Goal: Task Accomplishment & Management: Complete application form

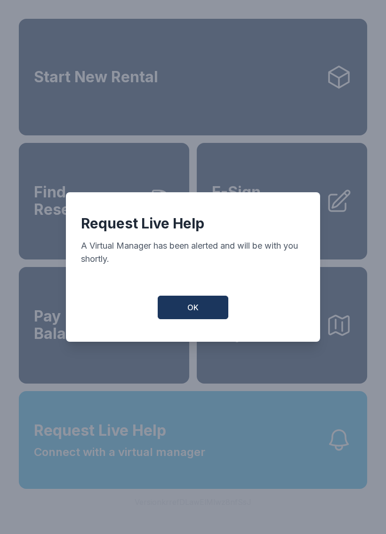
click at [276, 163] on div "Request Live Help A Virtual Manager has been alerted and will be with you short…" at bounding box center [193, 267] width 386 height 534
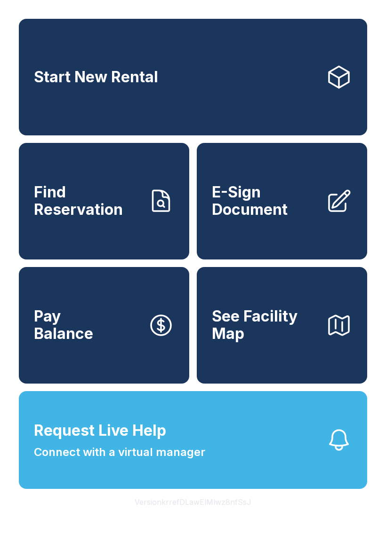
click at [130, 190] on link "Find Reservation" at bounding box center [104, 201] width 170 height 117
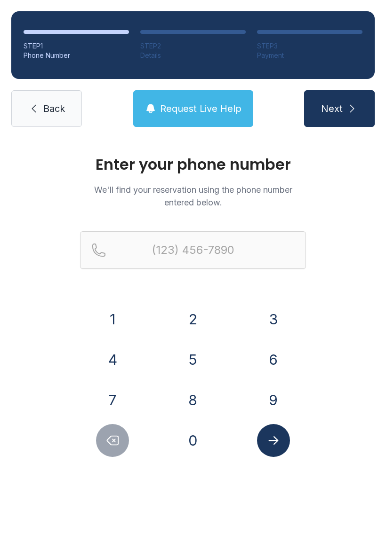
click at [196, 408] on button "8" at bounding box center [192, 400] width 33 height 33
click at [121, 316] on button "1" at bounding box center [112, 319] width 33 height 33
click at [275, 319] on button "3" at bounding box center [273, 319] width 33 height 33
click at [128, 388] on div "7" at bounding box center [112, 400] width 65 height 33
click at [128, 387] on div "7" at bounding box center [112, 400] width 65 height 33
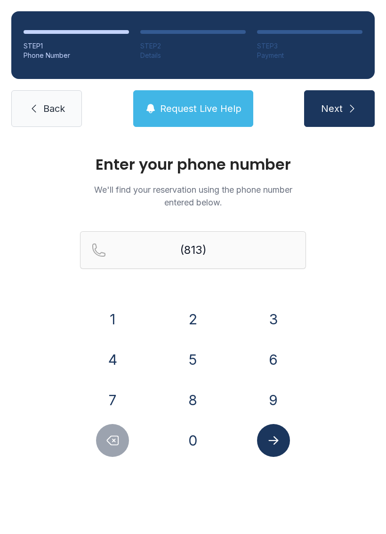
click at [126, 388] on div "7" at bounding box center [112, 400] width 65 height 33
click at [118, 391] on button "7" at bounding box center [112, 400] width 33 height 33
click at [115, 397] on button "7" at bounding box center [112, 400] width 33 height 33
click at [190, 435] on button "0" at bounding box center [192, 440] width 33 height 33
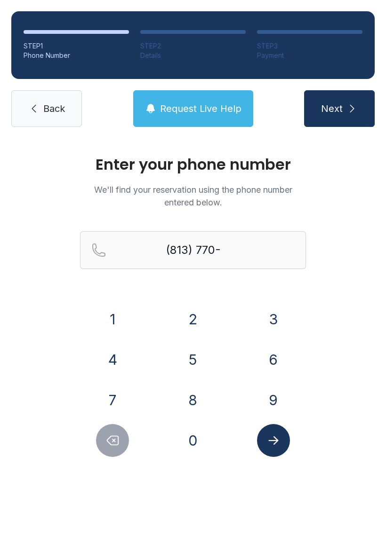
click at [117, 395] on button "7" at bounding box center [112, 400] width 33 height 33
click at [271, 318] on button "3" at bounding box center [273, 319] width 33 height 33
click at [122, 362] on button "4" at bounding box center [112, 359] width 33 height 33
click at [199, 318] on button "2" at bounding box center [192, 319] width 33 height 33
type input "[PHONE_NUMBER]"
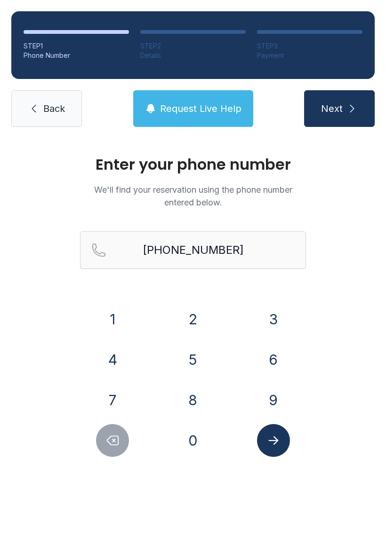
click at [274, 441] on icon "Submit lookup form" at bounding box center [273, 441] width 10 height 8
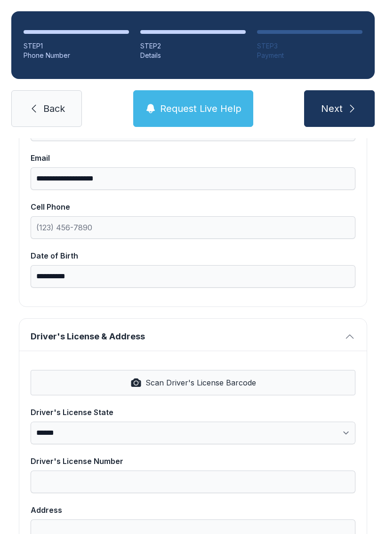
scroll to position [189, 0]
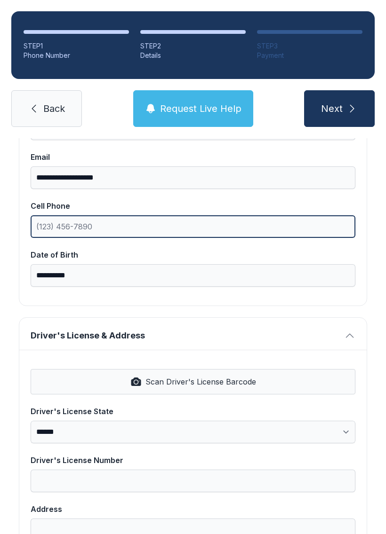
click at [64, 225] on input "Cell Phone" at bounding box center [193, 226] width 325 height 23
type input "[PHONE_NUMBER]"
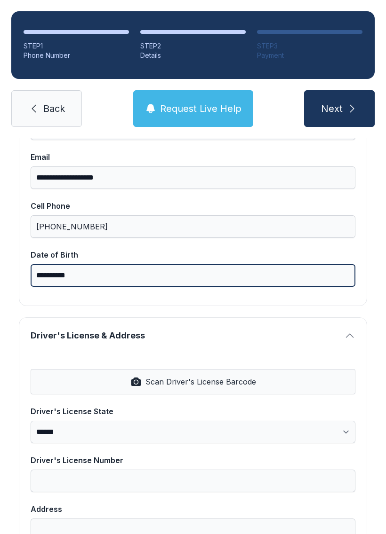
click at [100, 277] on input "**********" at bounding box center [193, 275] width 325 height 23
type input "*"
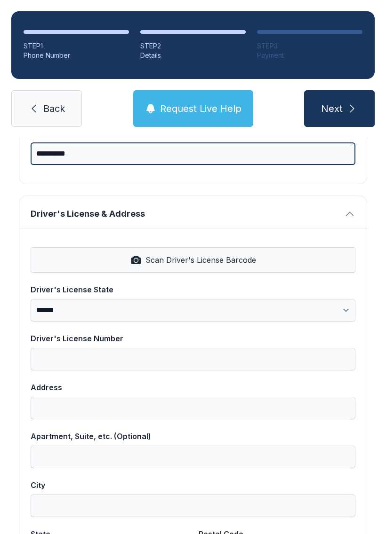
scroll to position [315, 0]
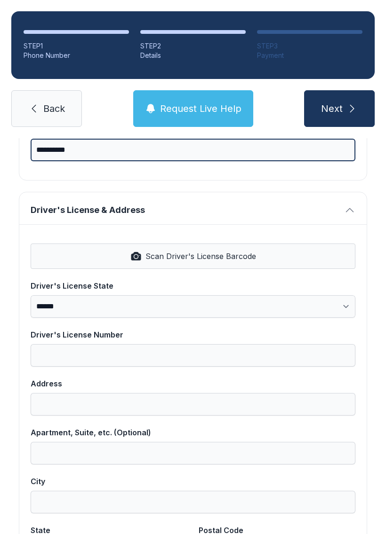
type input "**********"
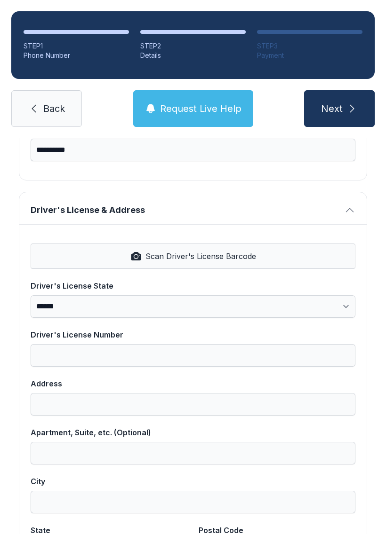
click at [192, 255] on span "Scan Driver's License Barcode" at bounding box center [200, 256] width 111 height 11
select select "**"
type input "**********"
type input "********"
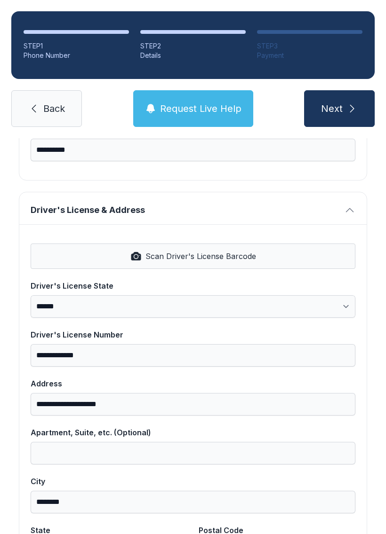
select select "**"
type input "*****"
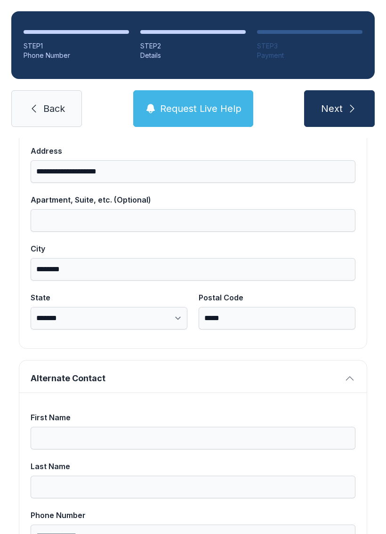
scroll to position [550, 0]
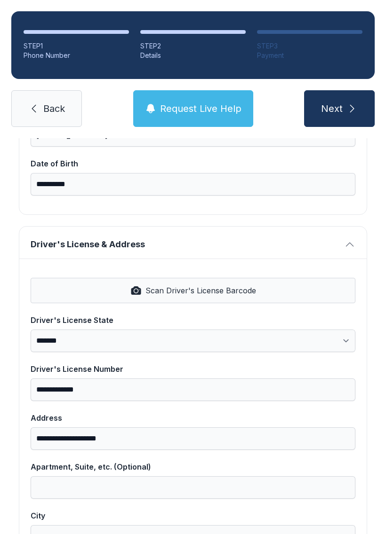
click at [342, 111] on button "Next" at bounding box center [339, 108] width 71 height 37
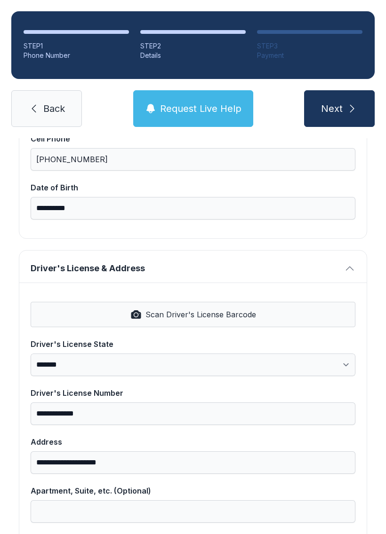
scroll to position [255, 0]
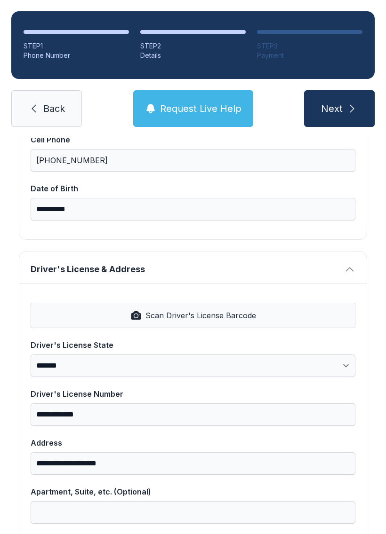
click at [343, 97] on button "Next" at bounding box center [339, 108] width 71 height 37
click at [345, 117] on button "Next" at bounding box center [339, 108] width 71 height 37
click at [328, 108] on span "Next" at bounding box center [332, 108] width 22 height 13
type input "*"
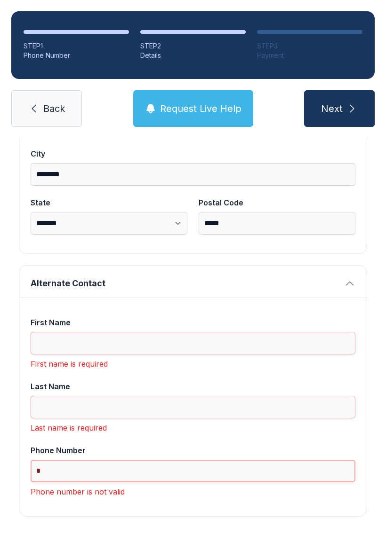
scroll to position [642, 0]
click at [101, 341] on input "First Name" at bounding box center [193, 344] width 325 height 23
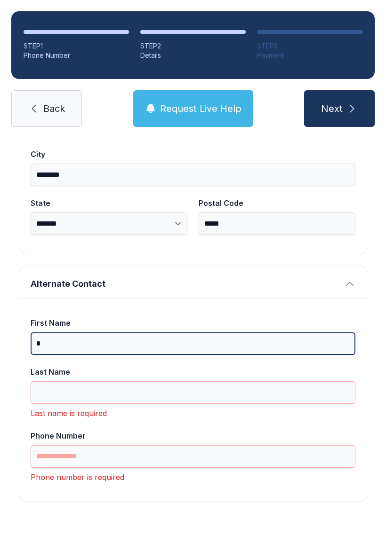
scroll to position [627, 0]
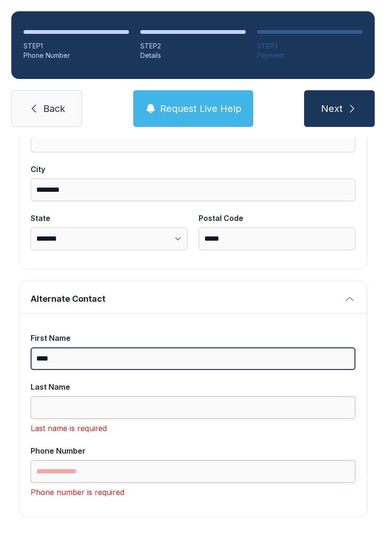
type input "****"
